Goal: Find specific page/section

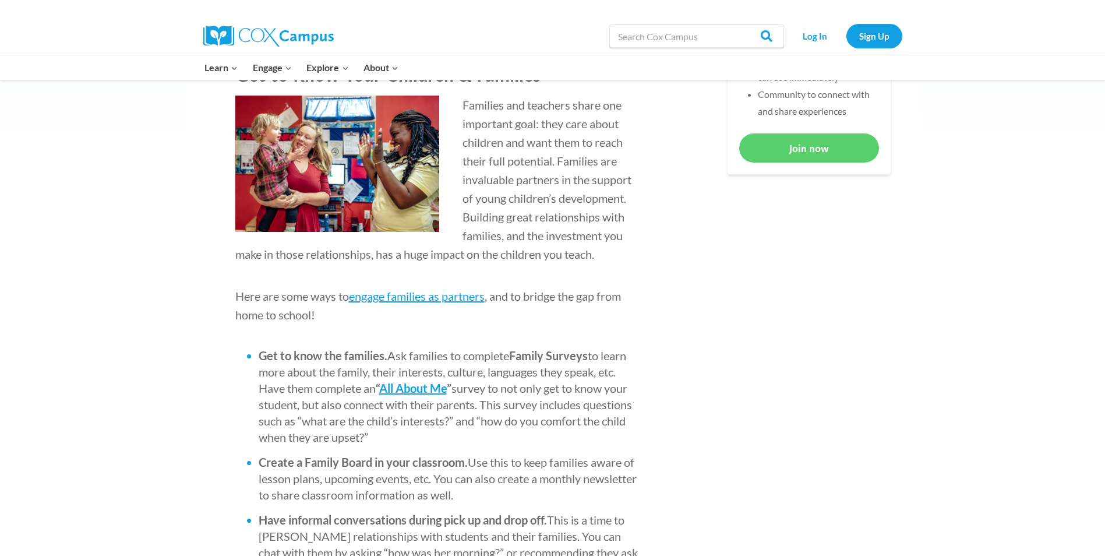
scroll to position [699, 0]
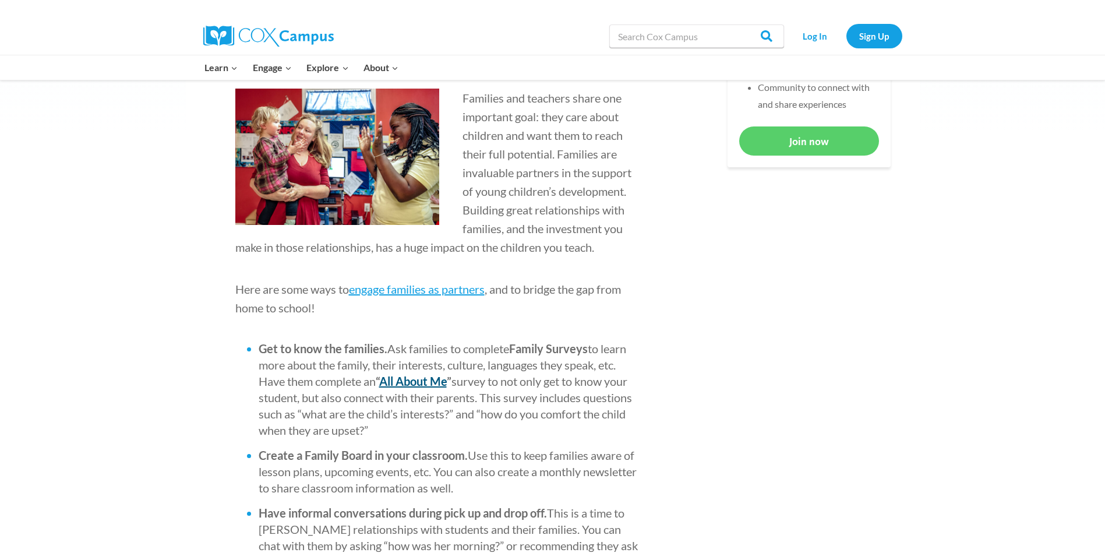
click at [403, 381] on b "All About Me" at bounding box center [413, 381] width 68 height 14
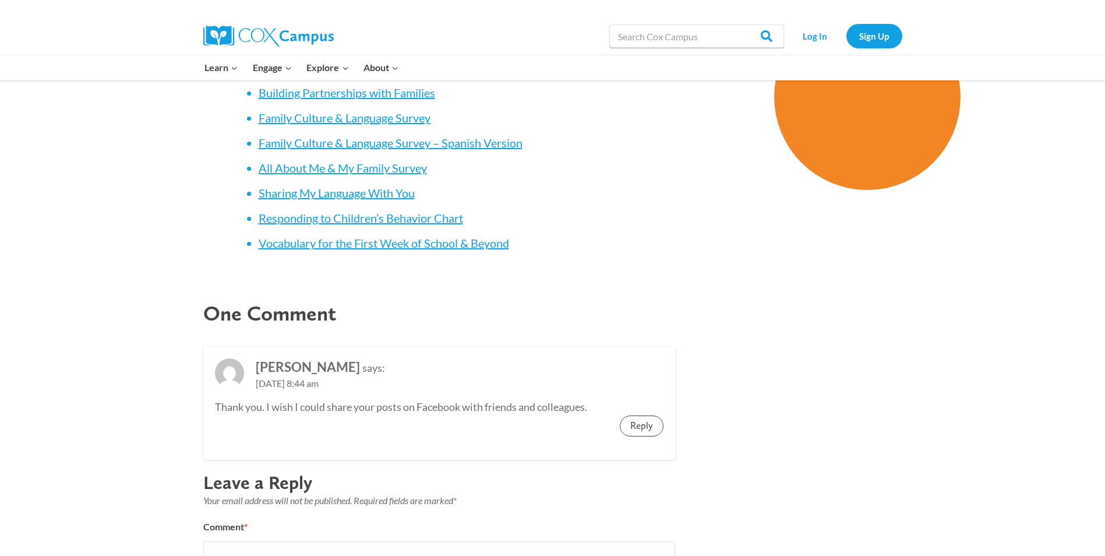
scroll to position [4487, 0]
